Goal: Check status: Check status

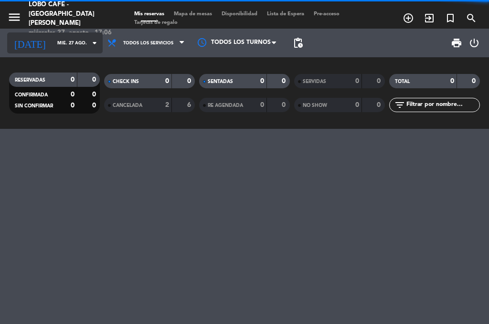
click at [53, 38] on input "mié. 27 ago." at bounding box center [84, 43] width 63 height 15
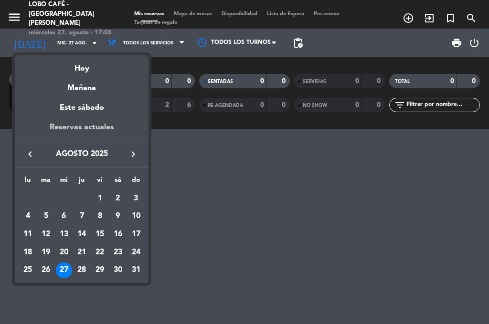
click at [98, 130] on div "Reservas actuales" at bounding box center [82, 131] width 134 height 20
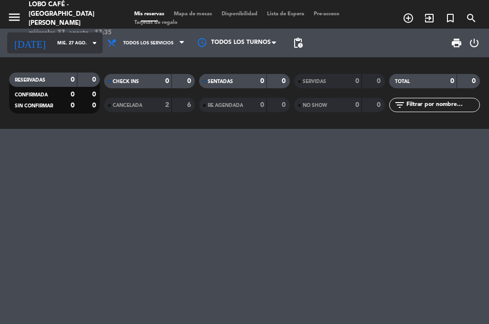
click at [58, 44] on input "mié. 27 ago." at bounding box center [84, 43] width 63 height 15
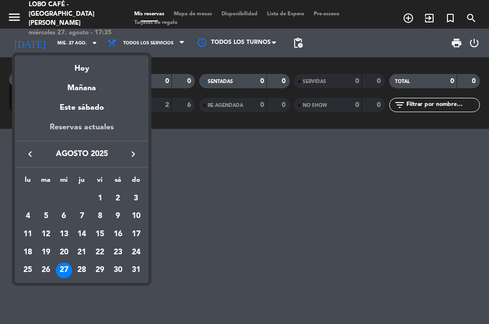
click at [95, 125] on div "Reservas actuales" at bounding box center [82, 131] width 134 height 20
